Goal: Task Accomplishment & Management: Use online tool/utility

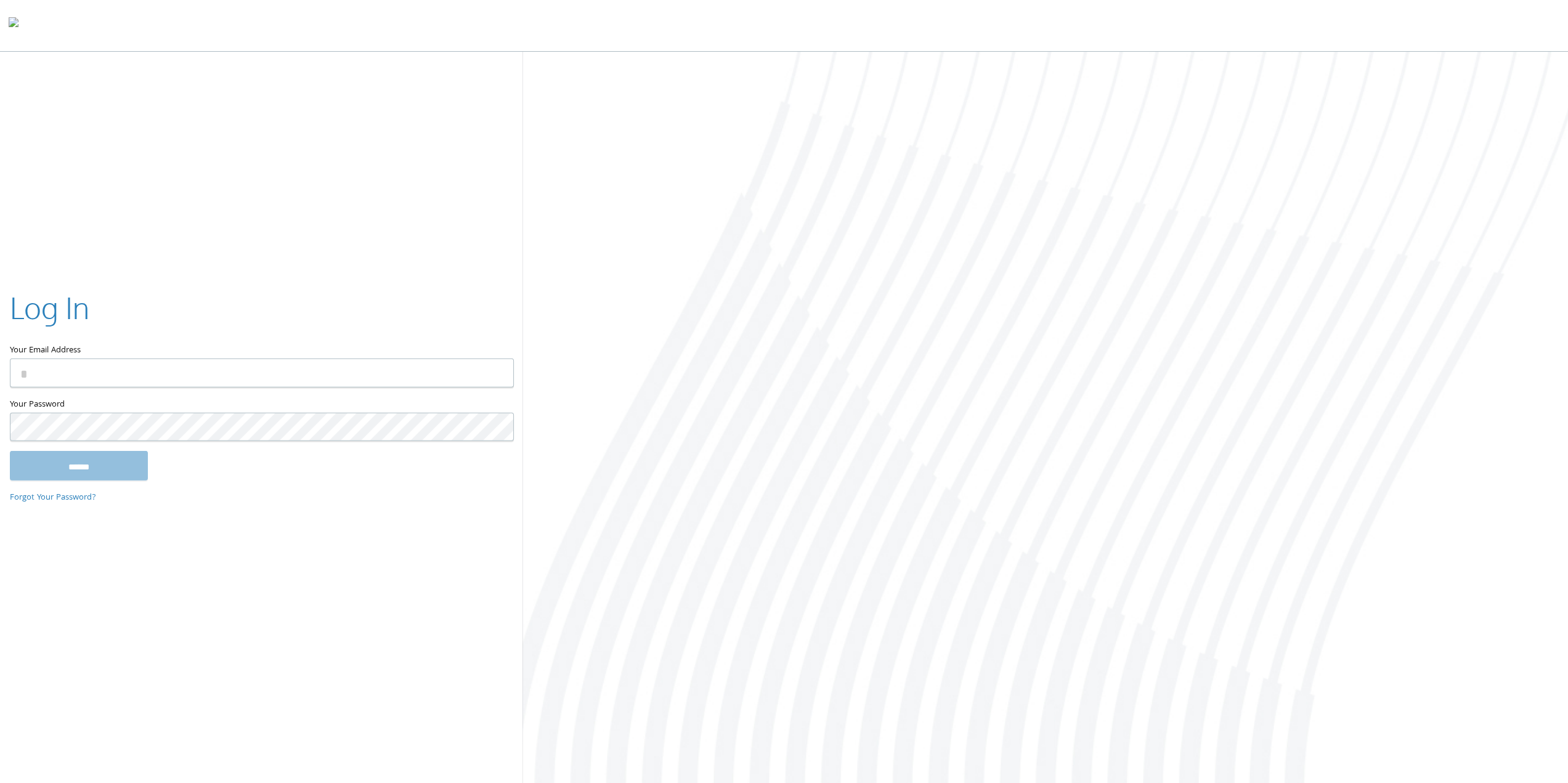
type input "**********"
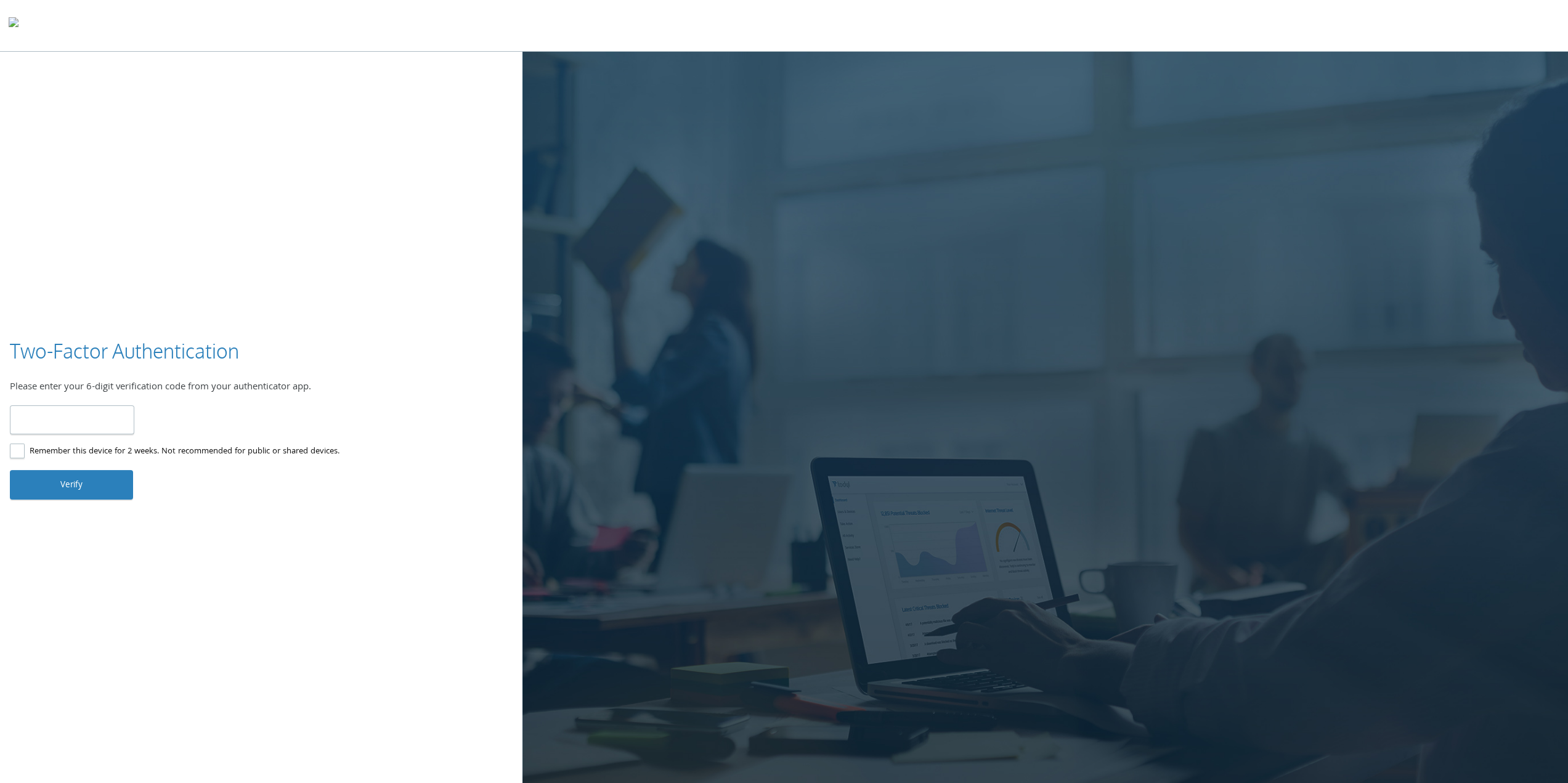
click at [79, 422] on input "number" at bounding box center [72, 419] width 125 height 29
type input "******"
